Goal: Transaction & Acquisition: Obtain resource

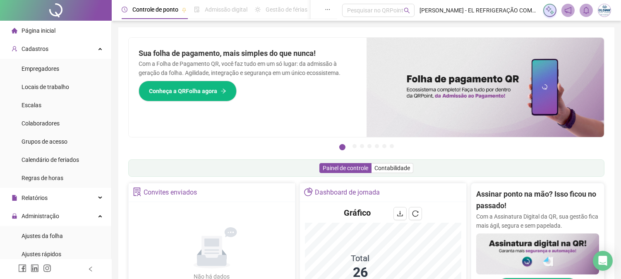
click at [43, 31] on span "Página inicial" at bounding box center [39, 30] width 34 height 7
click at [74, 44] on div "Cadastros" at bounding box center [56, 49] width 108 height 17
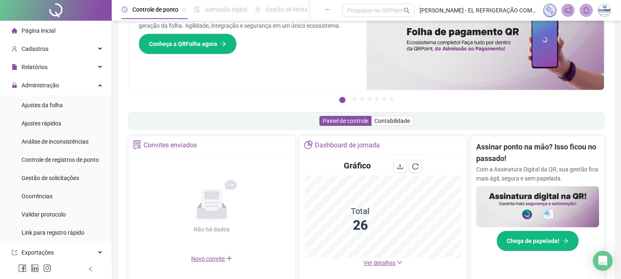
scroll to position [229, 0]
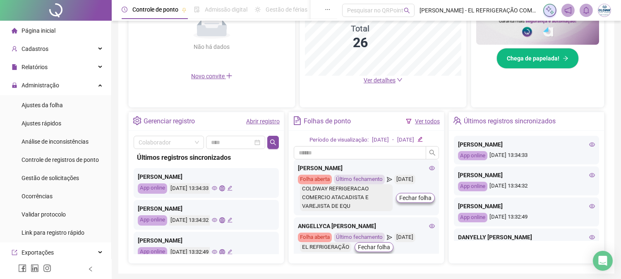
click at [387, 82] on span "Ver detalhes" at bounding box center [379, 80] width 32 height 7
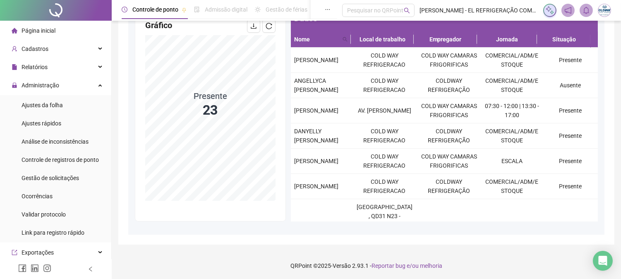
scroll to position [83, 0]
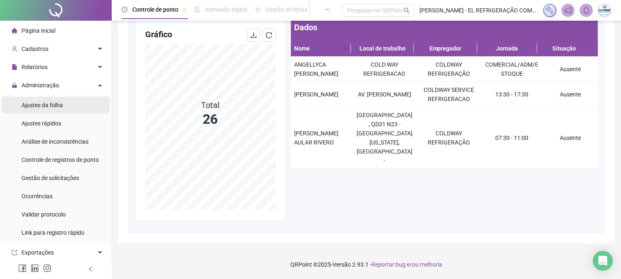
click at [62, 112] on li "Ajustes da folha" at bounding box center [56, 105] width 108 height 17
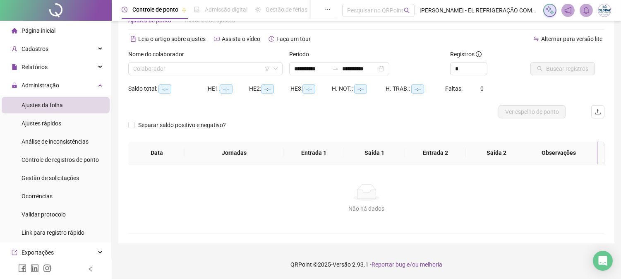
scroll to position [26, 0]
type input "**********"
click at [167, 69] on input "search" at bounding box center [201, 69] width 137 height 12
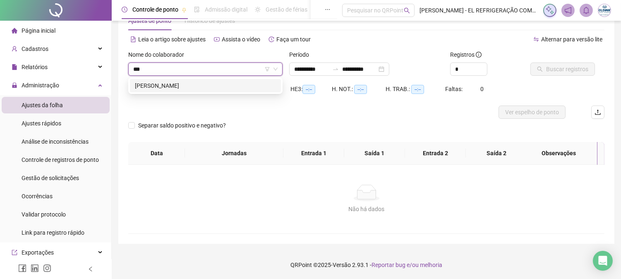
type input "****"
click at [220, 84] on div "[PERSON_NAME]" at bounding box center [205, 85] width 141 height 9
click at [538, 69] on icon "search" at bounding box center [540, 69] width 6 height 6
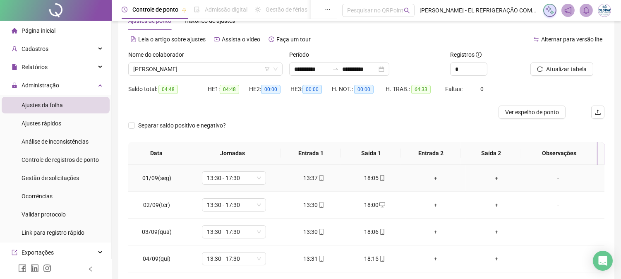
click at [372, 173] on div "18:05" at bounding box center [375, 177] width 48 height 9
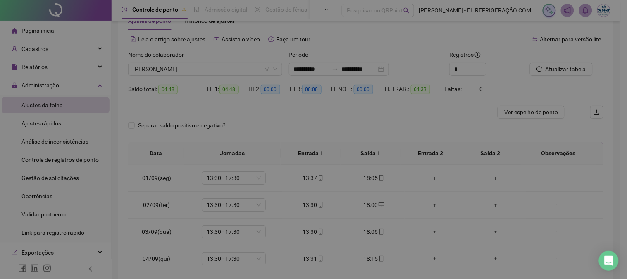
type input "**********"
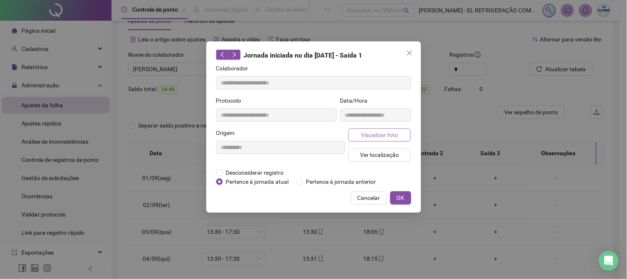
click at [378, 137] on span "Visualizar foto" at bounding box center [379, 134] width 37 height 9
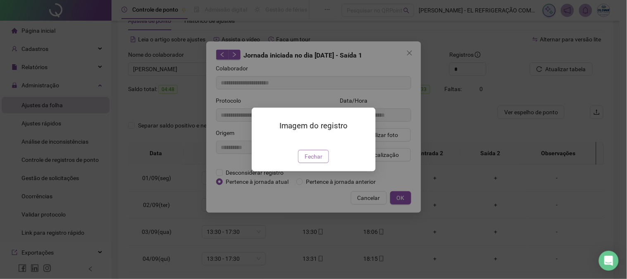
click at [325, 163] on button "Fechar" at bounding box center [313, 156] width 31 height 13
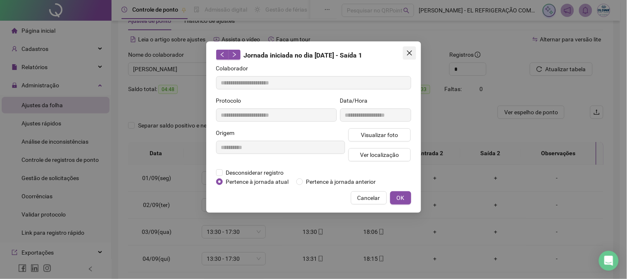
drag, startPoint x: 418, startPoint y: 56, endPoint x: 408, endPoint y: 55, distance: 10.5
click at [418, 57] on div "**********" at bounding box center [313, 126] width 215 height 171
click at [408, 55] on icon "close" at bounding box center [409, 52] width 5 height 5
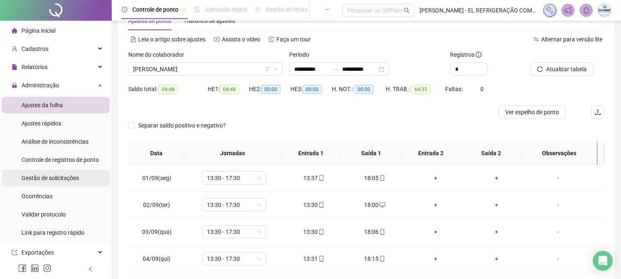
click at [54, 181] on div "Gestão de solicitações" at bounding box center [50, 178] width 57 height 17
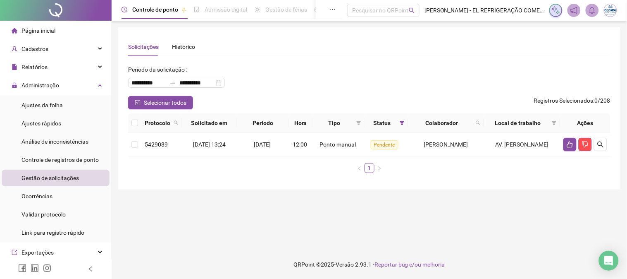
click at [163, 157] on div "Protocolo Solicitado em Período Hora Tipo Status Colaborador Local de trabalho …" at bounding box center [369, 143] width 483 height 60
click at [163, 152] on td "5429089" at bounding box center [161, 145] width 41 height 24
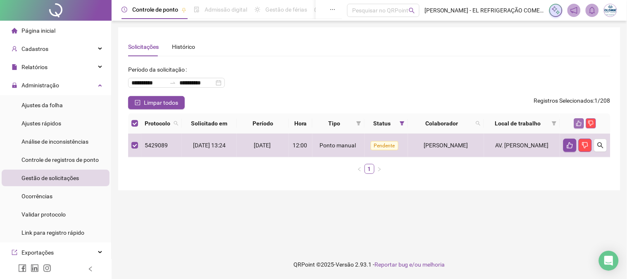
click at [579, 126] on icon "like" at bounding box center [579, 123] width 6 height 6
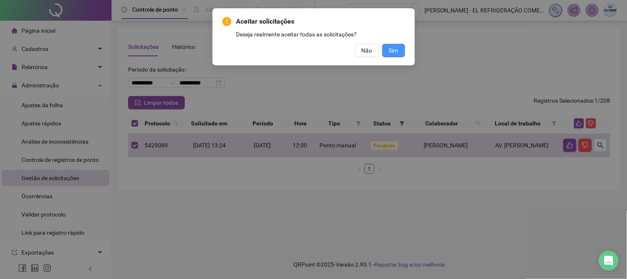
click at [402, 51] on button "Sim" at bounding box center [393, 50] width 23 height 13
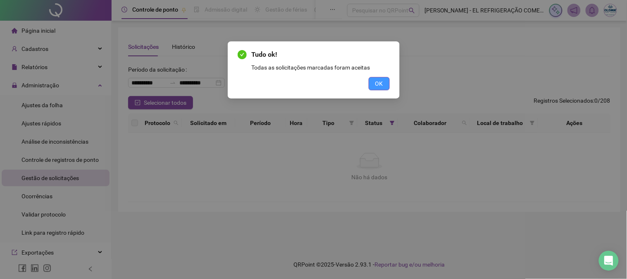
click at [379, 80] on span "OK" at bounding box center [379, 83] width 8 height 9
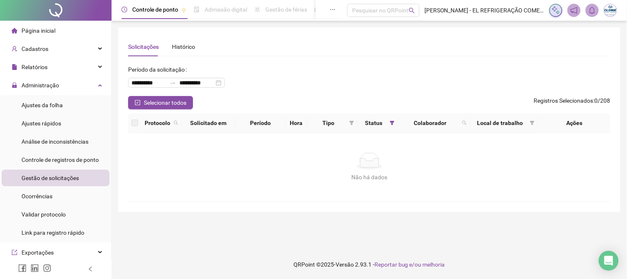
click at [19, 34] on div "Página inicial" at bounding box center [34, 30] width 44 height 17
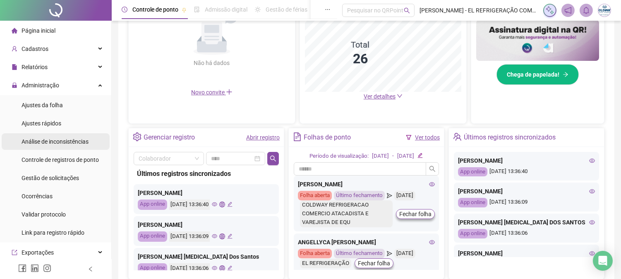
scroll to position [46, 0]
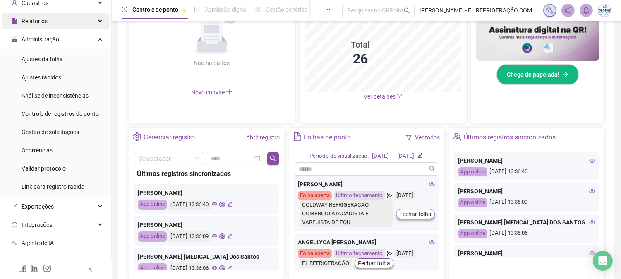
click at [48, 25] on div "Relatórios" at bounding box center [56, 21] width 108 height 17
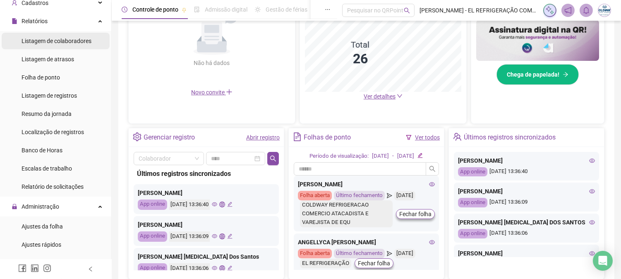
click at [52, 41] on span "Listagem de colaboradores" at bounding box center [57, 41] width 70 height 7
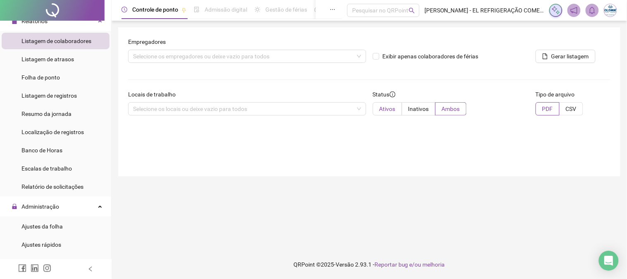
click at [383, 112] on span "Ativos" at bounding box center [388, 108] width 16 height 7
click at [201, 60] on div "Selecione os empregadores ou deixe vazio para todos" at bounding box center [247, 56] width 238 height 13
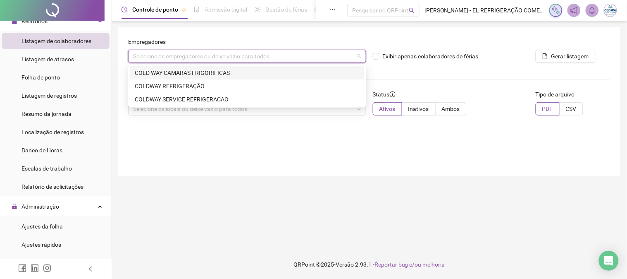
click at [212, 72] on div "COLD WAY CAMARAS FRIGORIFICAS" at bounding box center [247, 72] width 225 height 9
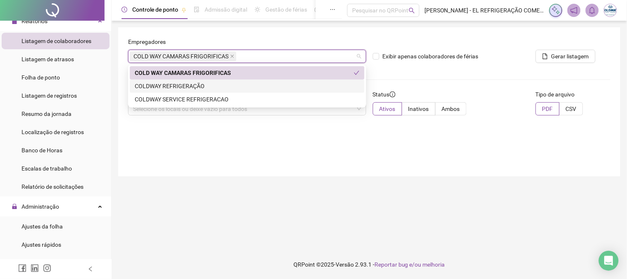
click at [208, 89] on div "COLDWAY REFRIGERAÇÃO" at bounding box center [247, 85] width 225 height 9
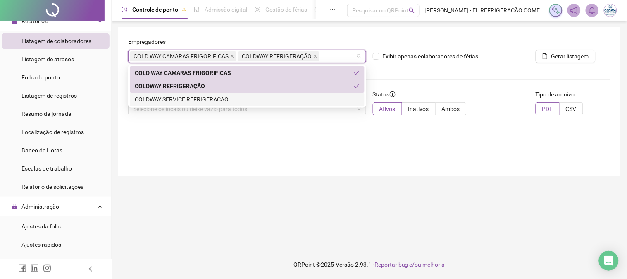
click at [208, 100] on div "COLDWAY SERVICE REFRIGERACAO" at bounding box center [247, 99] width 225 height 9
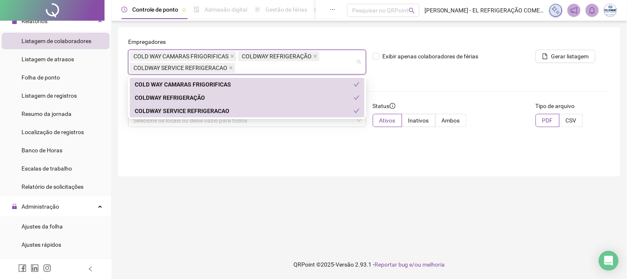
click at [261, 158] on div "Empregadores COLD WAY CAMARAS FRIGORIFICAS COLDWAY REFRIGERAÇÃO COLDWAY SERVICE…" at bounding box center [369, 101] width 502 height 149
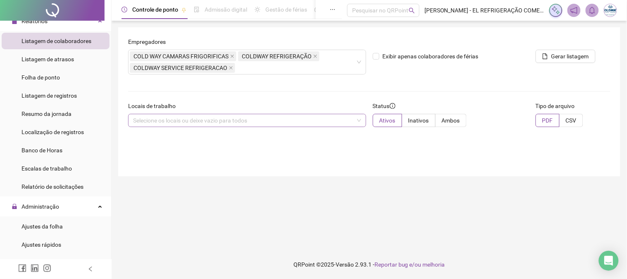
click at [256, 123] on div "Selecione os locais ou deixe vazio para todos" at bounding box center [247, 120] width 238 height 13
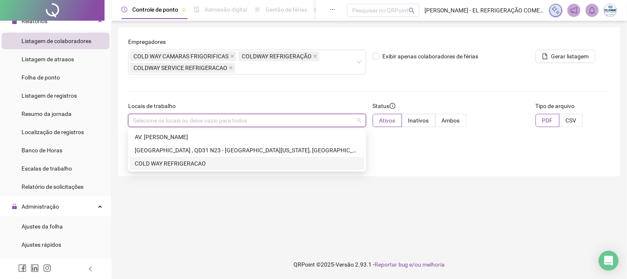
click at [270, 200] on main "Empregadores COLD WAY CAMARAS FRIGORIFICAS COLDWAY REFRIGERAÇÃO COLDWAY SERVICE…" at bounding box center [369, 135] width 502 height 216
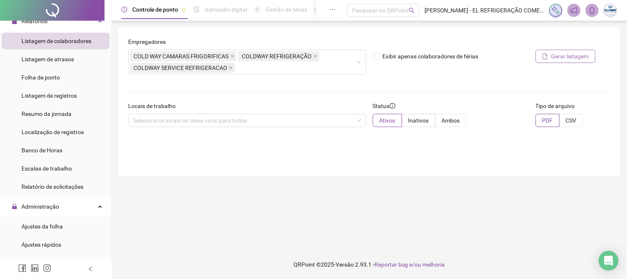
click at [552, 52] on span "Gerar listagem" at bounding box center [571, 56] width 38 height 9
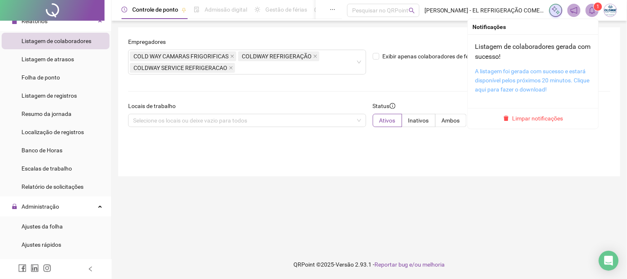
click at [523, 77] on link "A listagem foi gerada com sucesso e estará disponível pelos próximos 20 minutos…" at bounding box center [533, 80] width 115 height 25
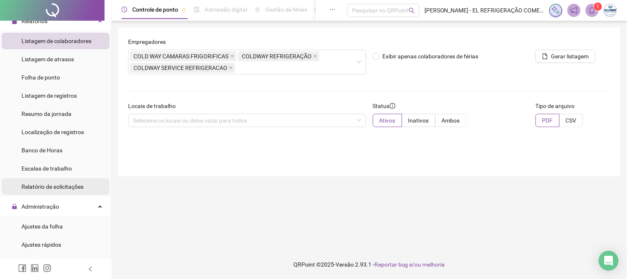
click at [59, 181] on div "Relatório de solicitações" at bounding box center [53, 186] width 62 height 17
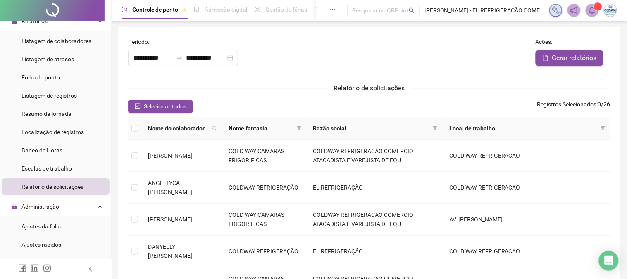
type input "**********"
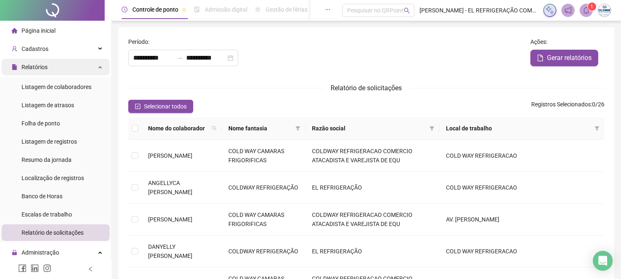
click at [61, 67] on div "Relatórios" at bounding box center [56, 67] width 108 height 17
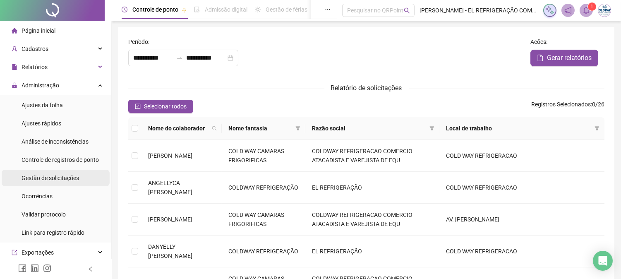
click at [54, 170] on div "Gestão de solicitações" at bounding box center [50, 178] width 57 height 17
